Goal: Transaction & Acquisition: Purchase product/service

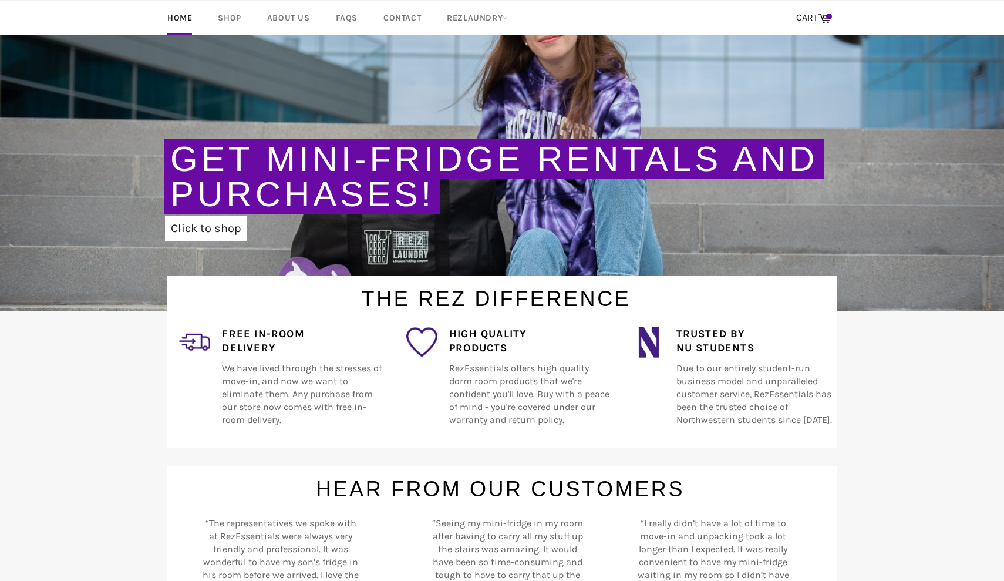
scroll to position [133, 0]
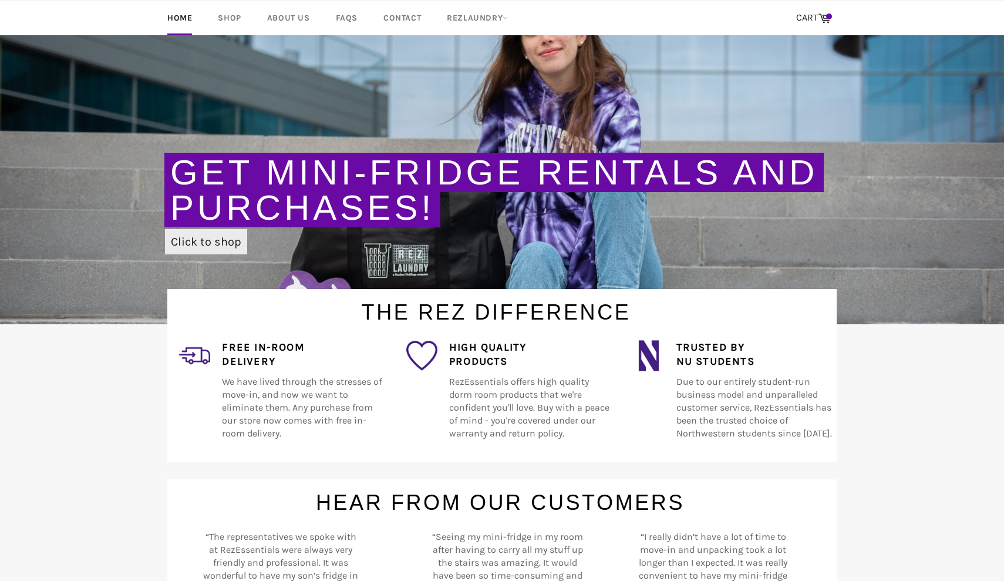
click at [227, 242] on link "Click to shop" at bounding box center [206, 241] width 82 height 25
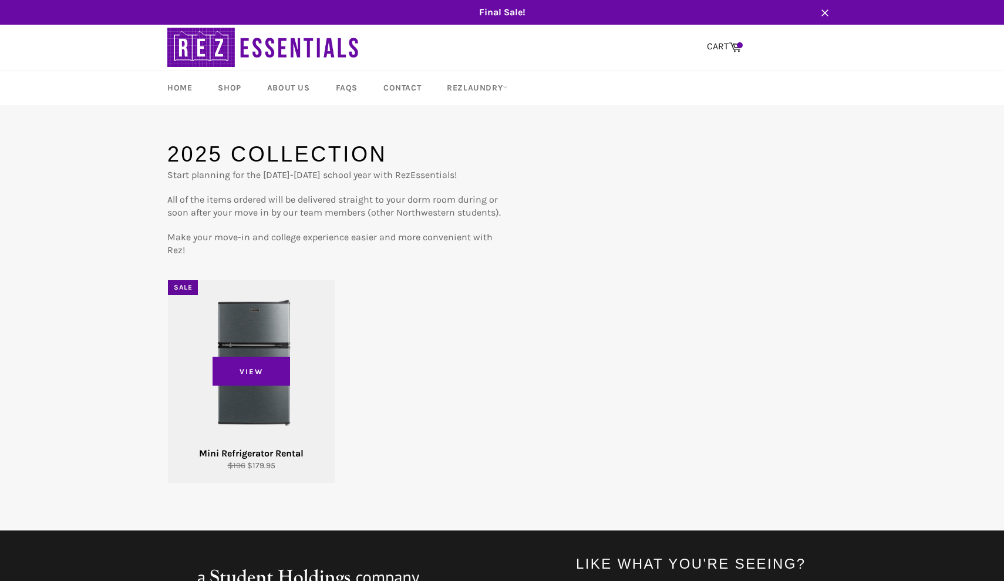
click at [258, 428] on div "View" at bounding box center [251, 381] width 167 height 203
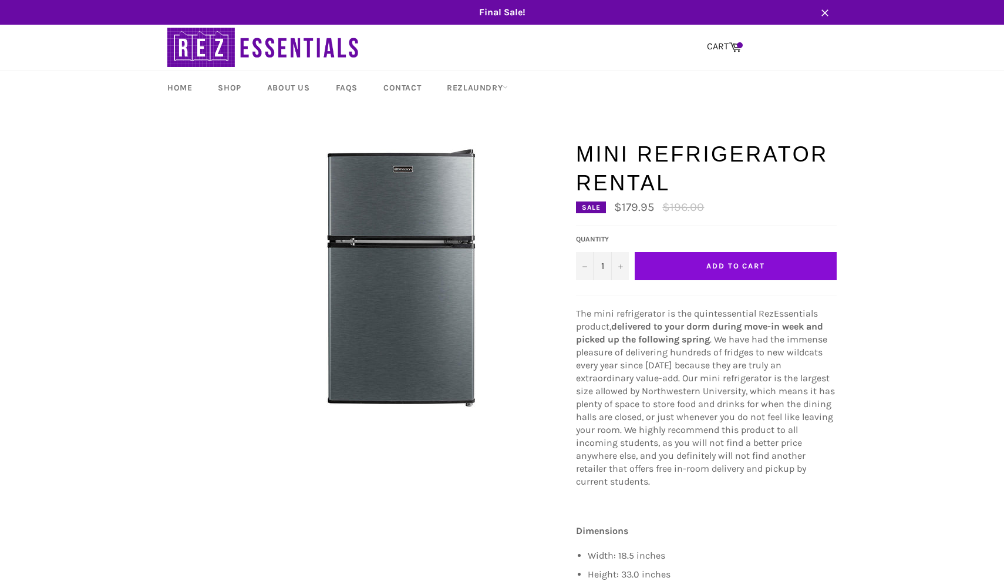
click at [744, 269] on span "Add to Cart" at bounding box center [735, 265] width 59 height 9
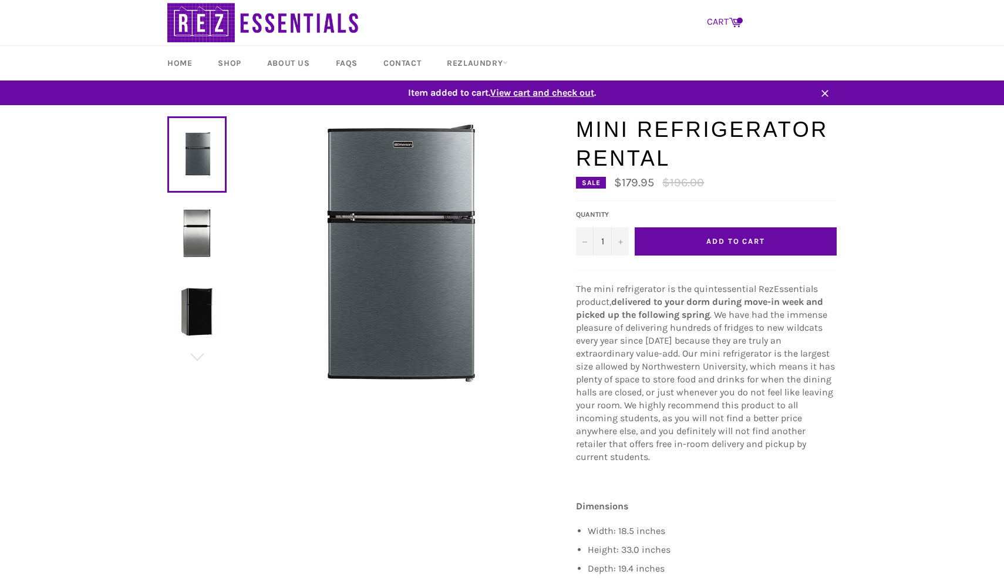
click at [735, 24] on icon at bounding box center [735, 21] width 13 height 13
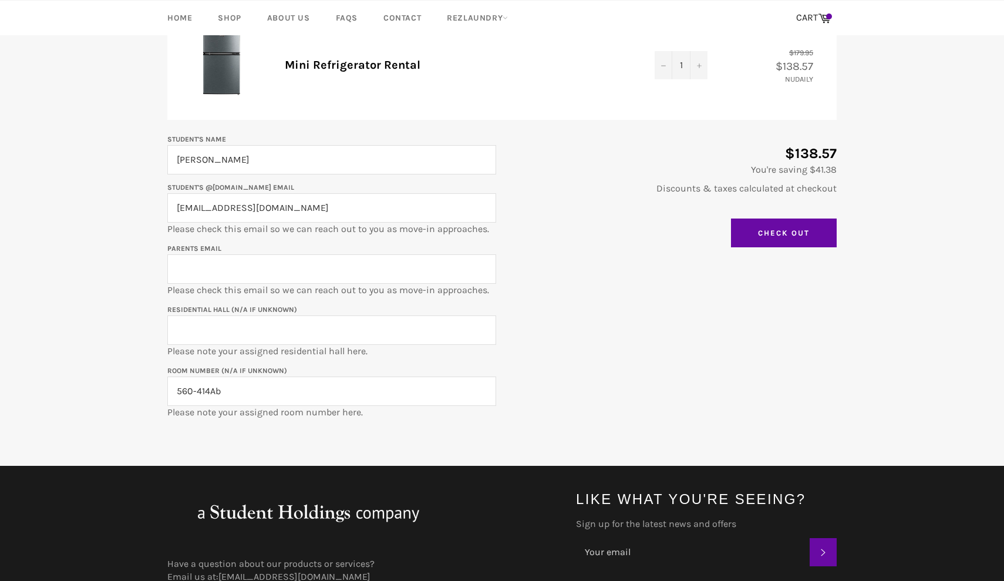
scroll to position [179, 0]
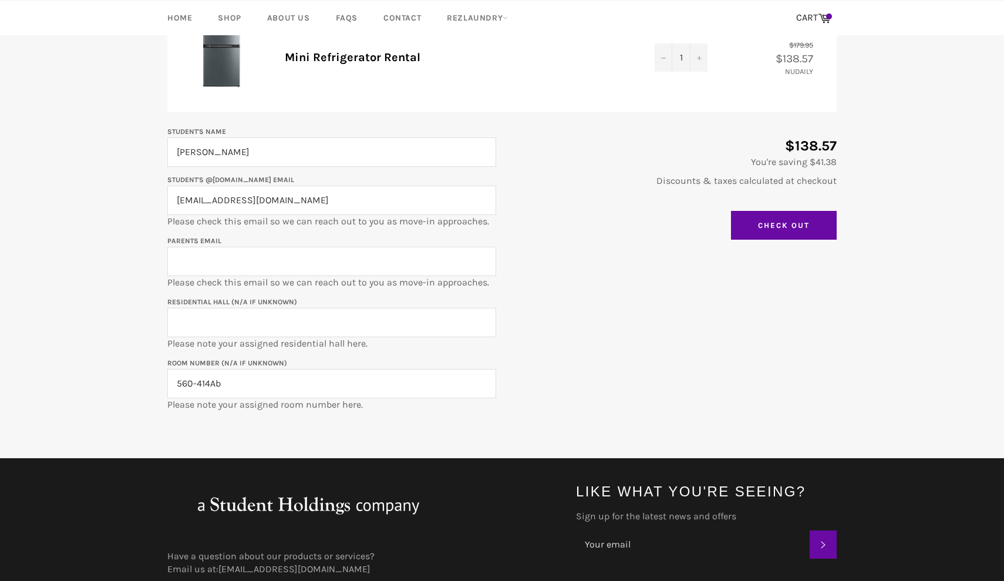
drag, startPoint x: 289, startPoint y: 201, endPoint x: 124, endPoint y: 197, distance: 164.4
type input "selmatemizel2020@u.northwestern.edu"
type input "ranakomar@gmail.com"
click at [247, 319] on input "Residential Hall (N/A if unknown)" at bounding box center [331, 322] width 329 height 29
type input "Schapiro Hall"
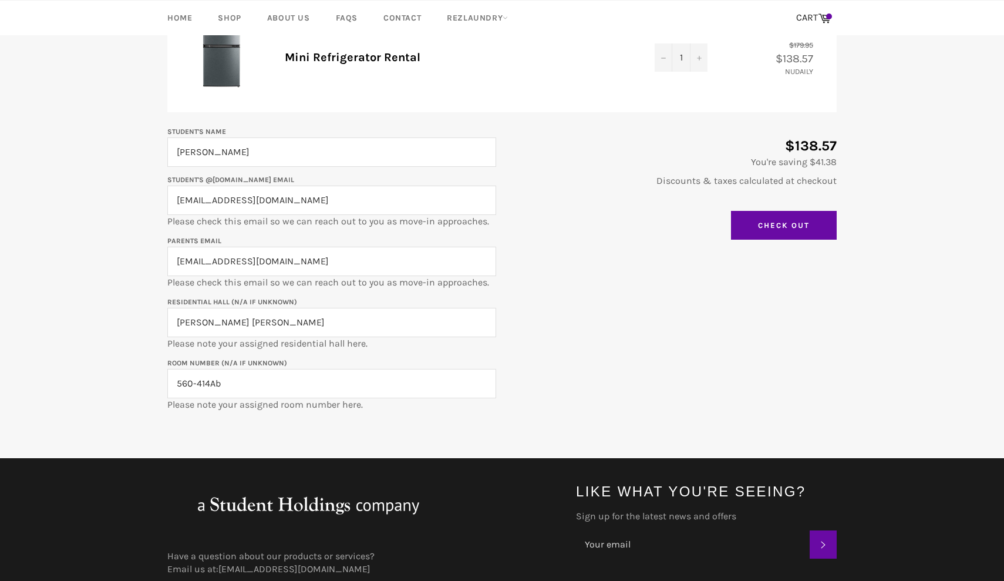
click at [103, 352] on main "Shopping Cart Product Quantity Total Mini Refrigerator Rental Quantity 1 − + $1…" at bounding box center [502, 209] width 1004 height 497
click at [812, 223] on input "Check Out" at bounding box center [784, 225] width 106 height 29
